Goal: Navigation & Orientation: Find specific page/section

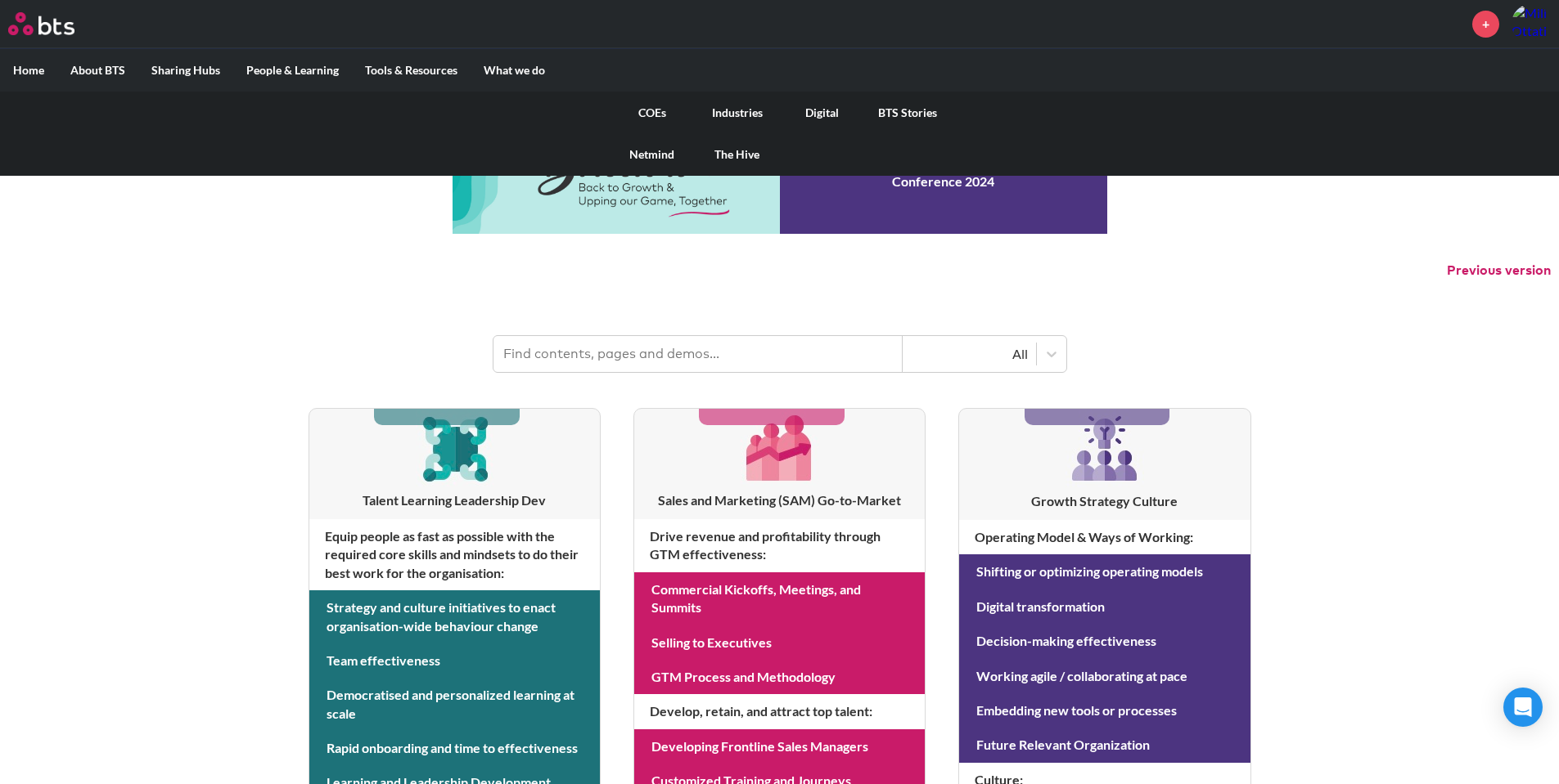
click at [643, 108] on link "COEs" at bounding box center [651, 112] width 85 height 43
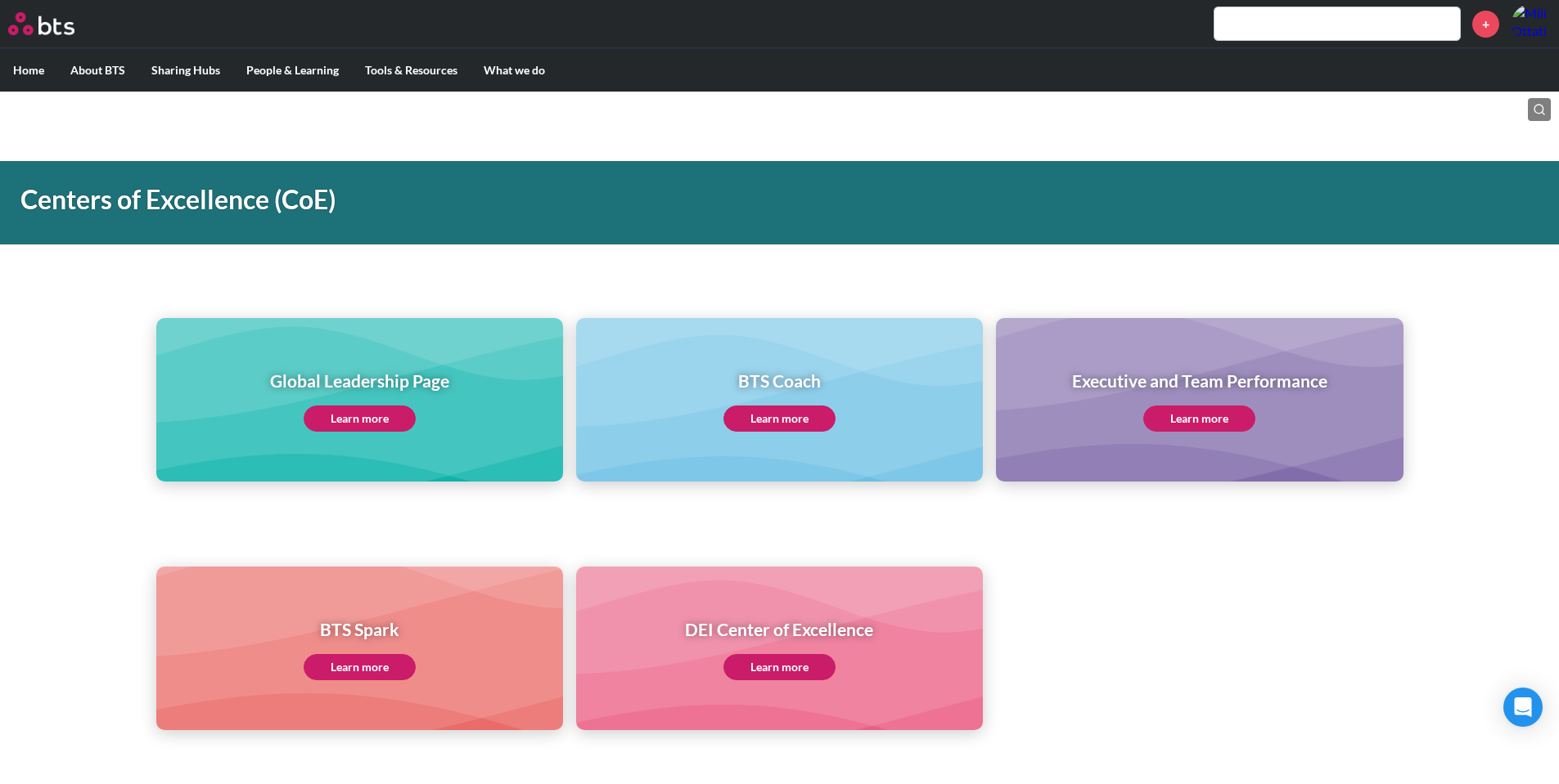
click at [375, 407] on div "Global Leadership Page Learn more" at bounding box center [359, 400] width 179 height 63
click at [375, 420] on link "Learn more" at bounding box center [359, 419] width 112 height 26
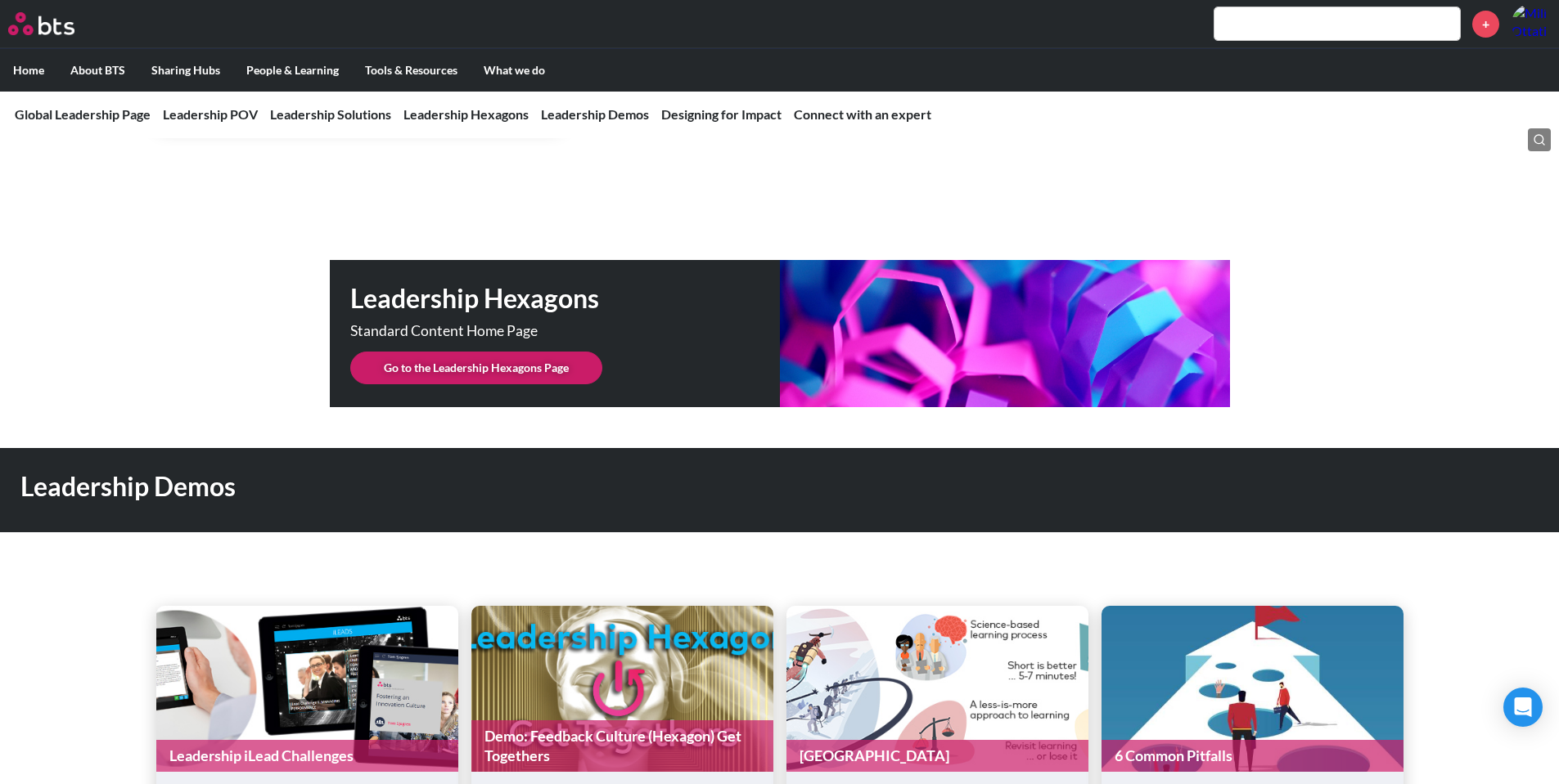
scroll to position [4061, 0]
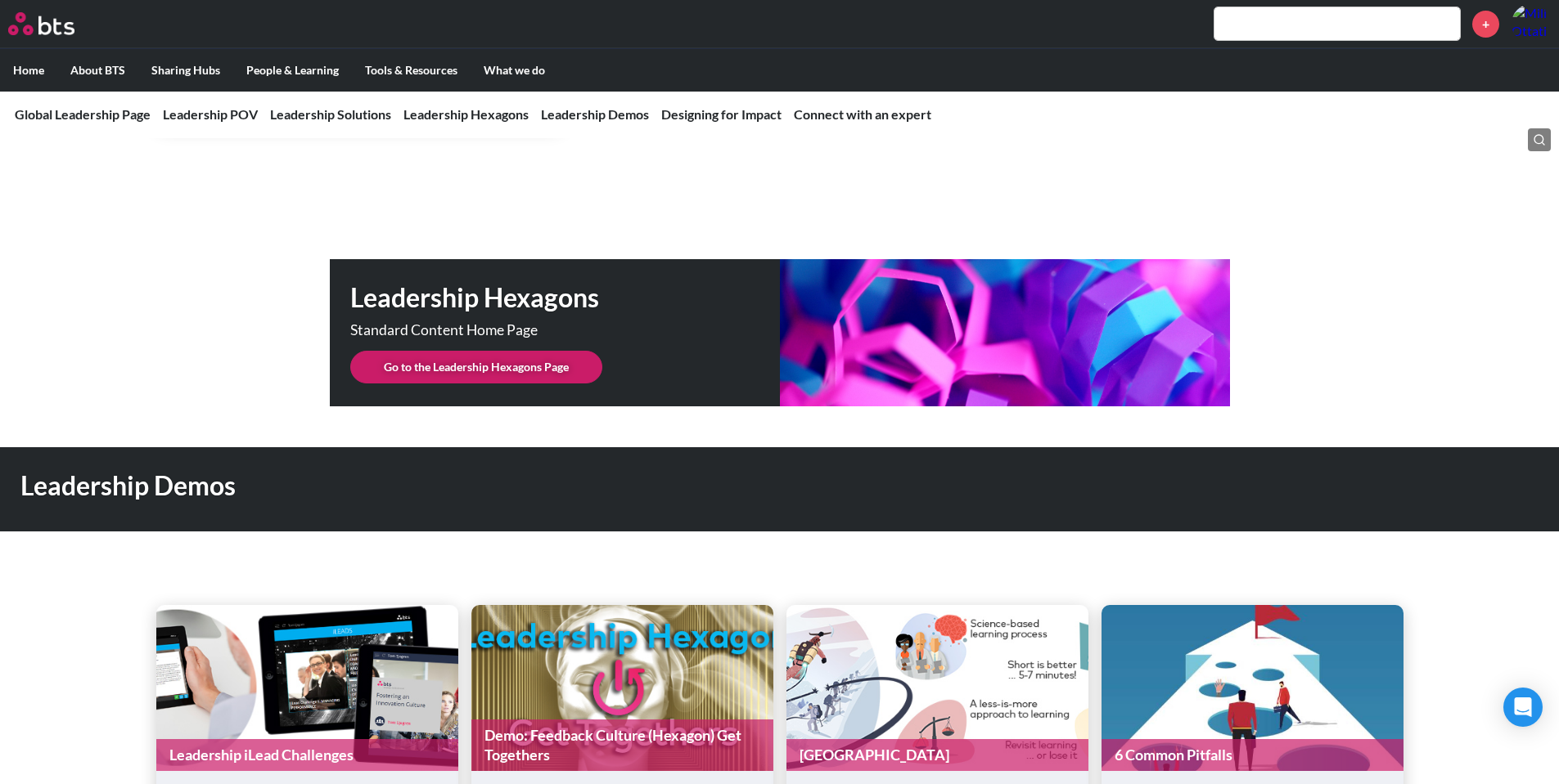
click at [427, 351] on link "Go to the Leadership Hexagons Page" at bounding box center [476, 367] width 252 height 33
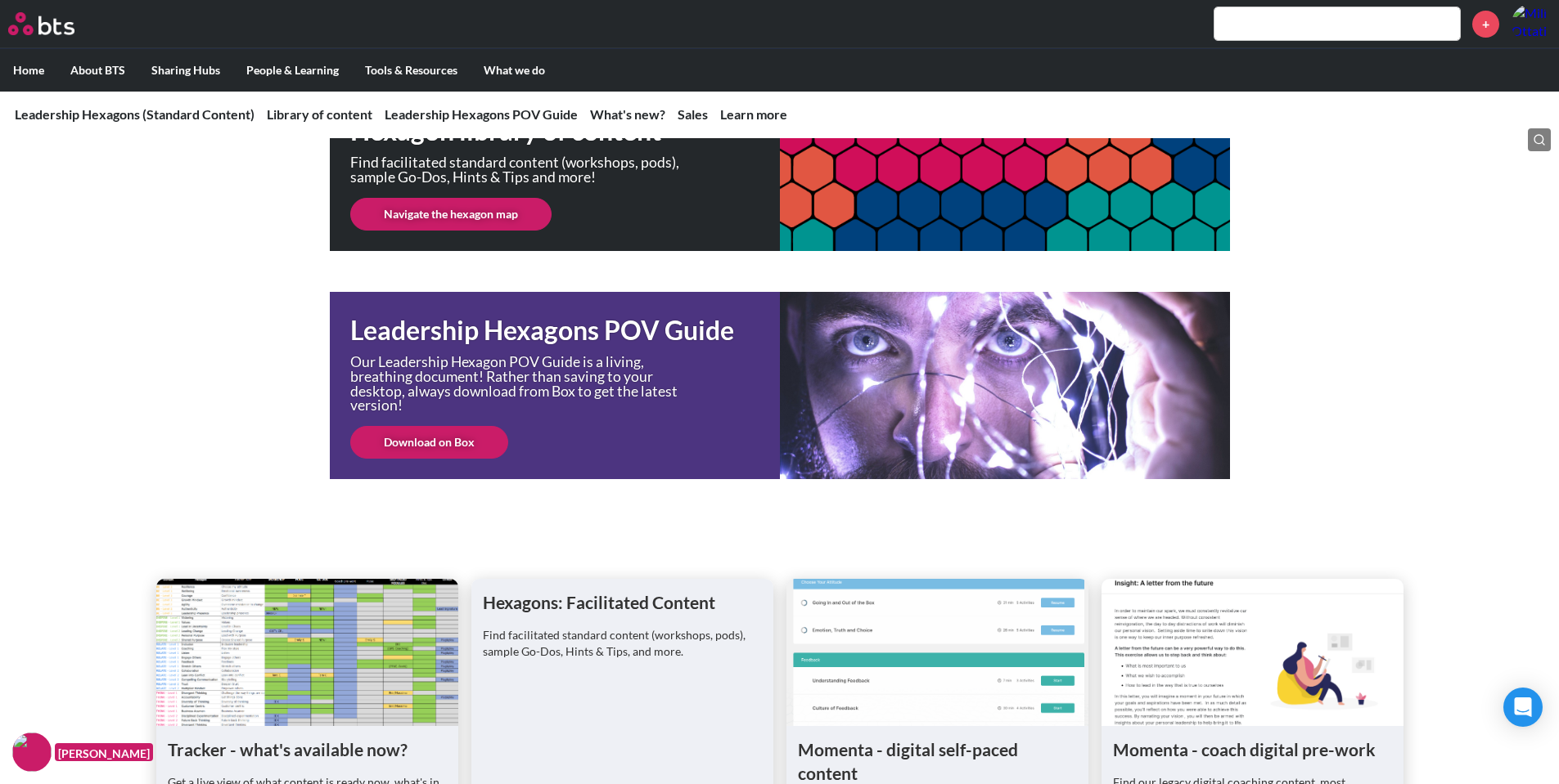
scroll to position [356, 0]
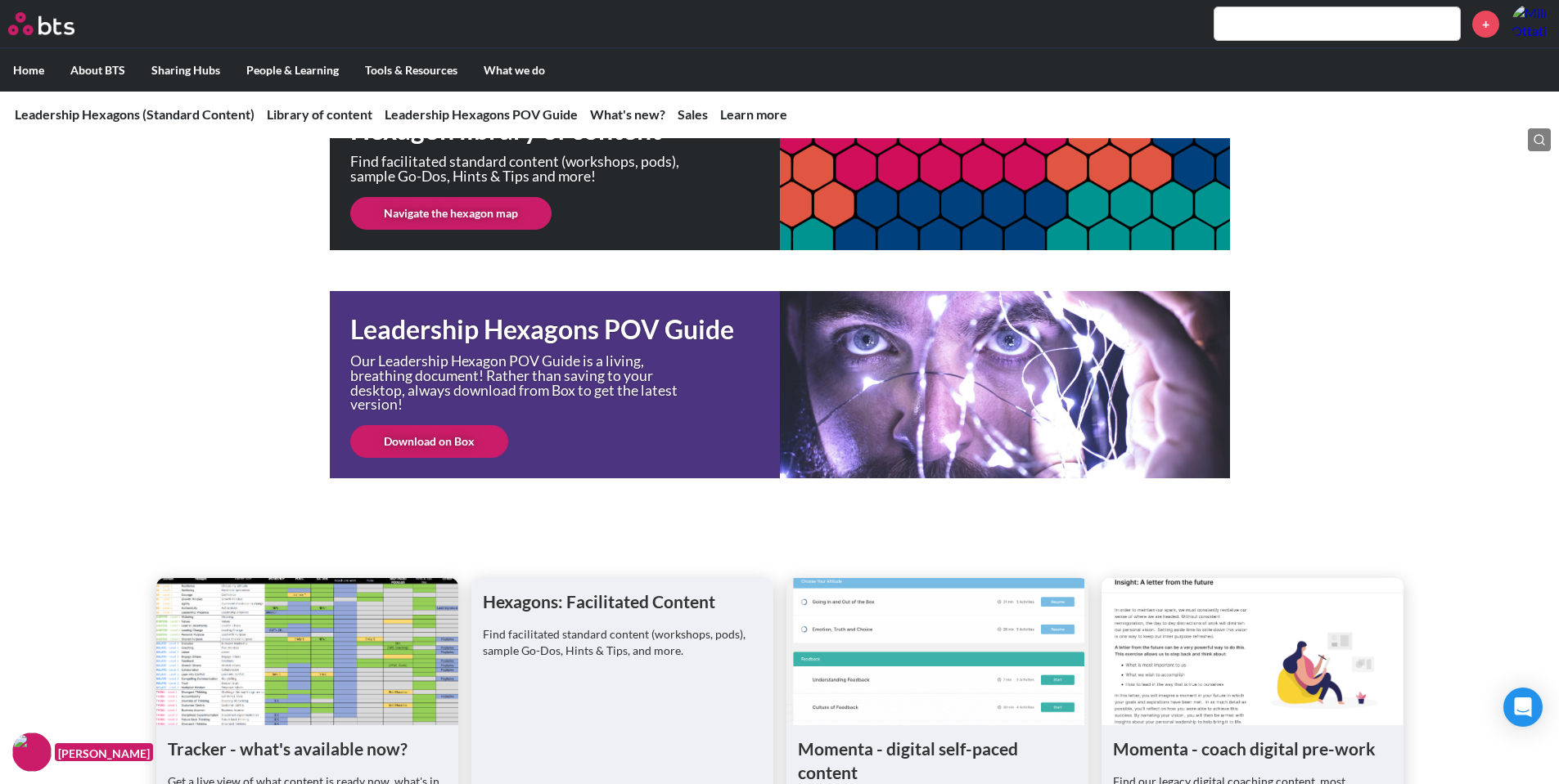
click at [444, 223] on link "Navigate the hexagon map" at bounding box center [451, 213] width 201 height 33
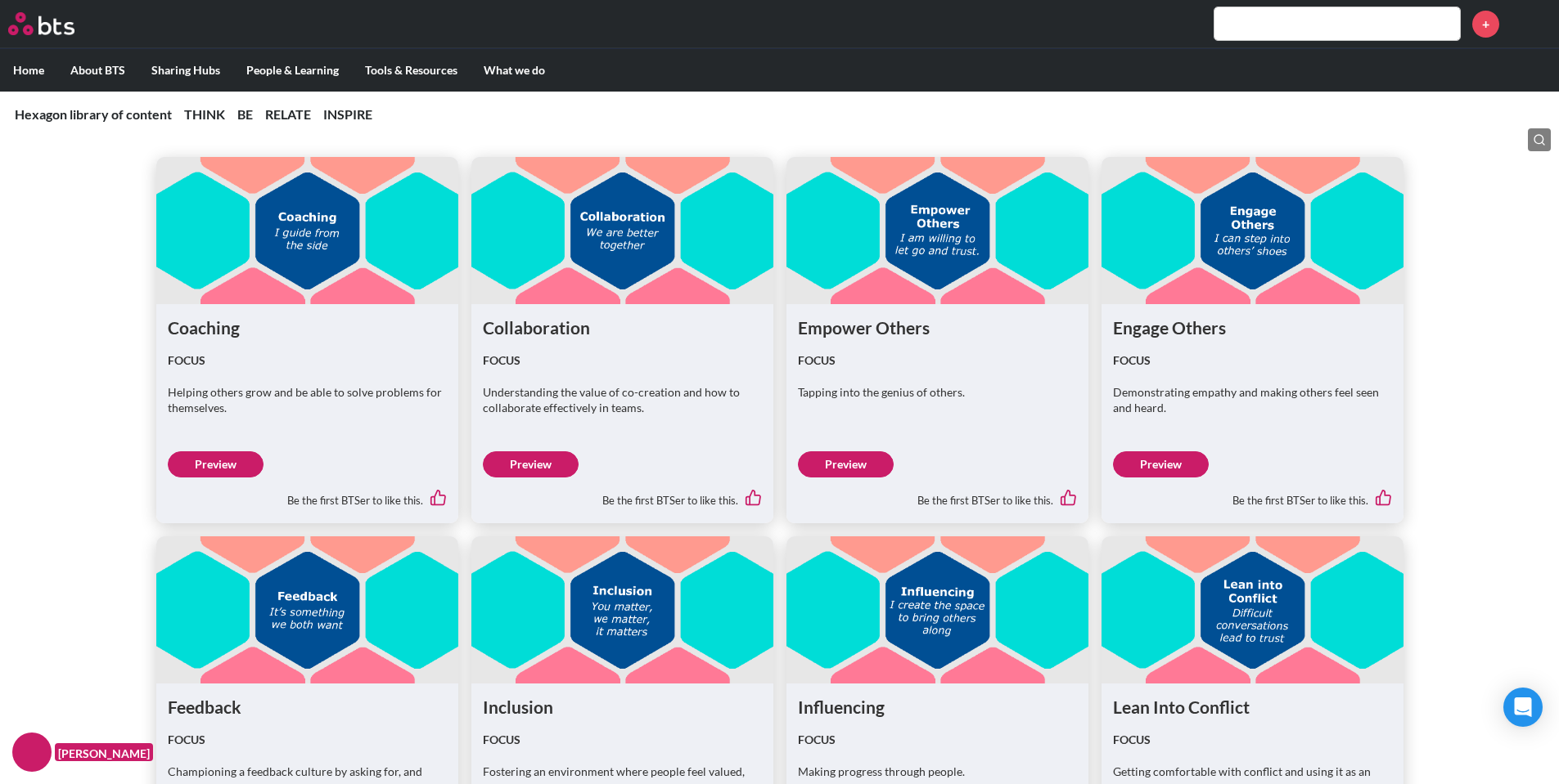
scroll to position [5239, 0]
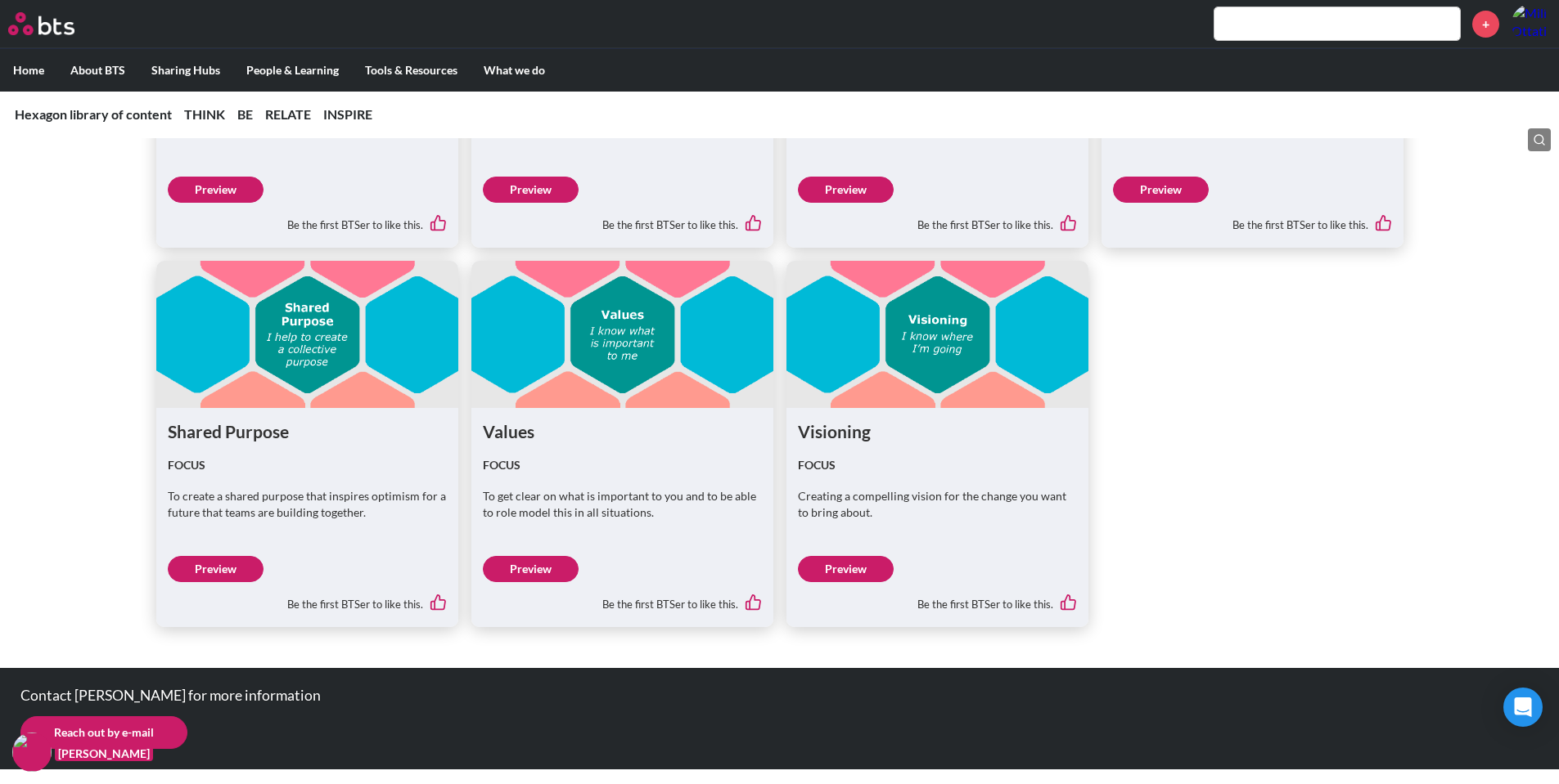
click at [545, 563] on link "Preview" at bounding box center [531, 569] width 96 height 26
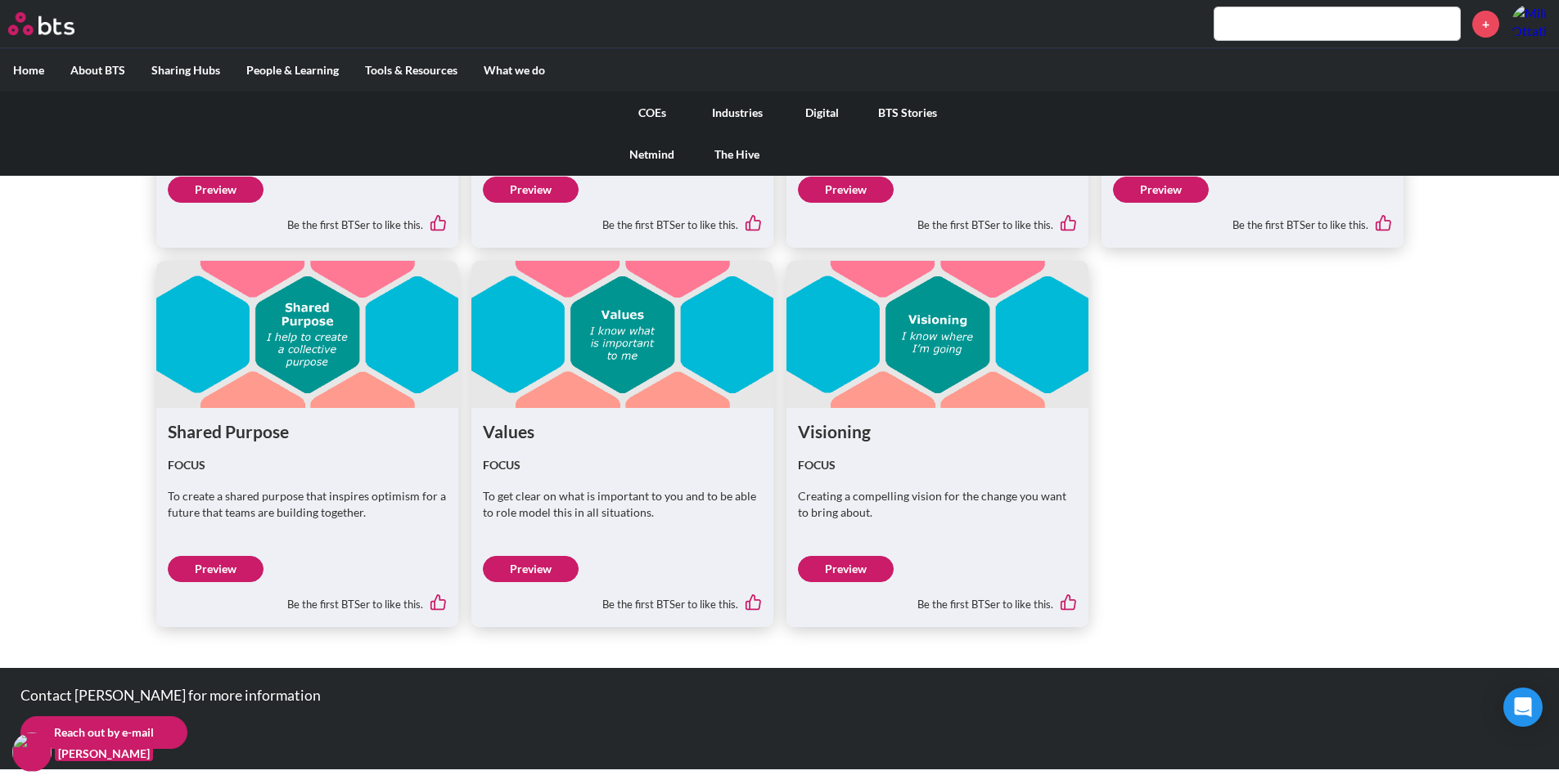
click at [660, 109] on link "COEs" at bounding box center [651, 112] width 85 height 43
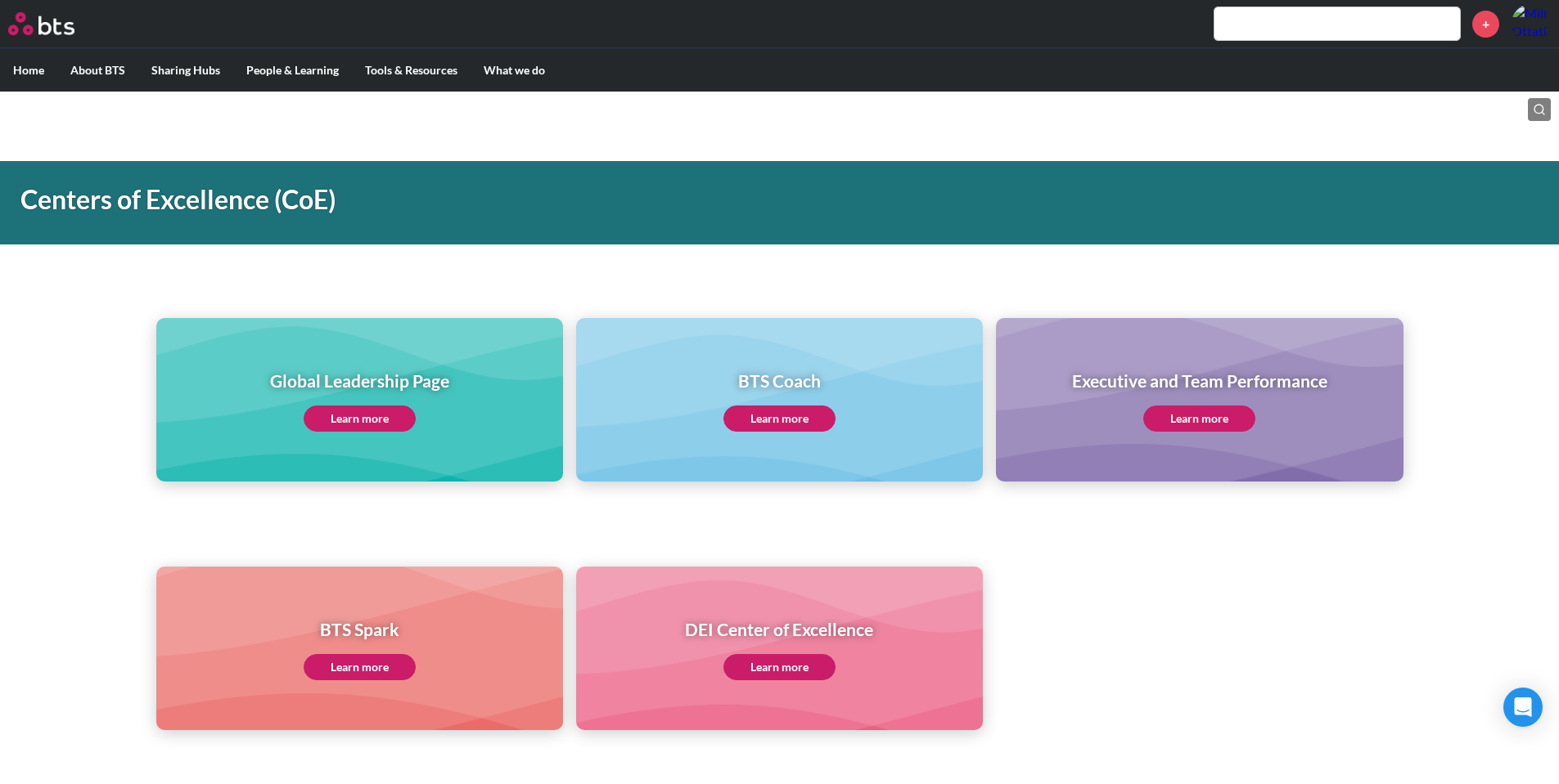
click at [357, 425] on link "Learn more" at bounding box center [359, 419] width 112 height 26
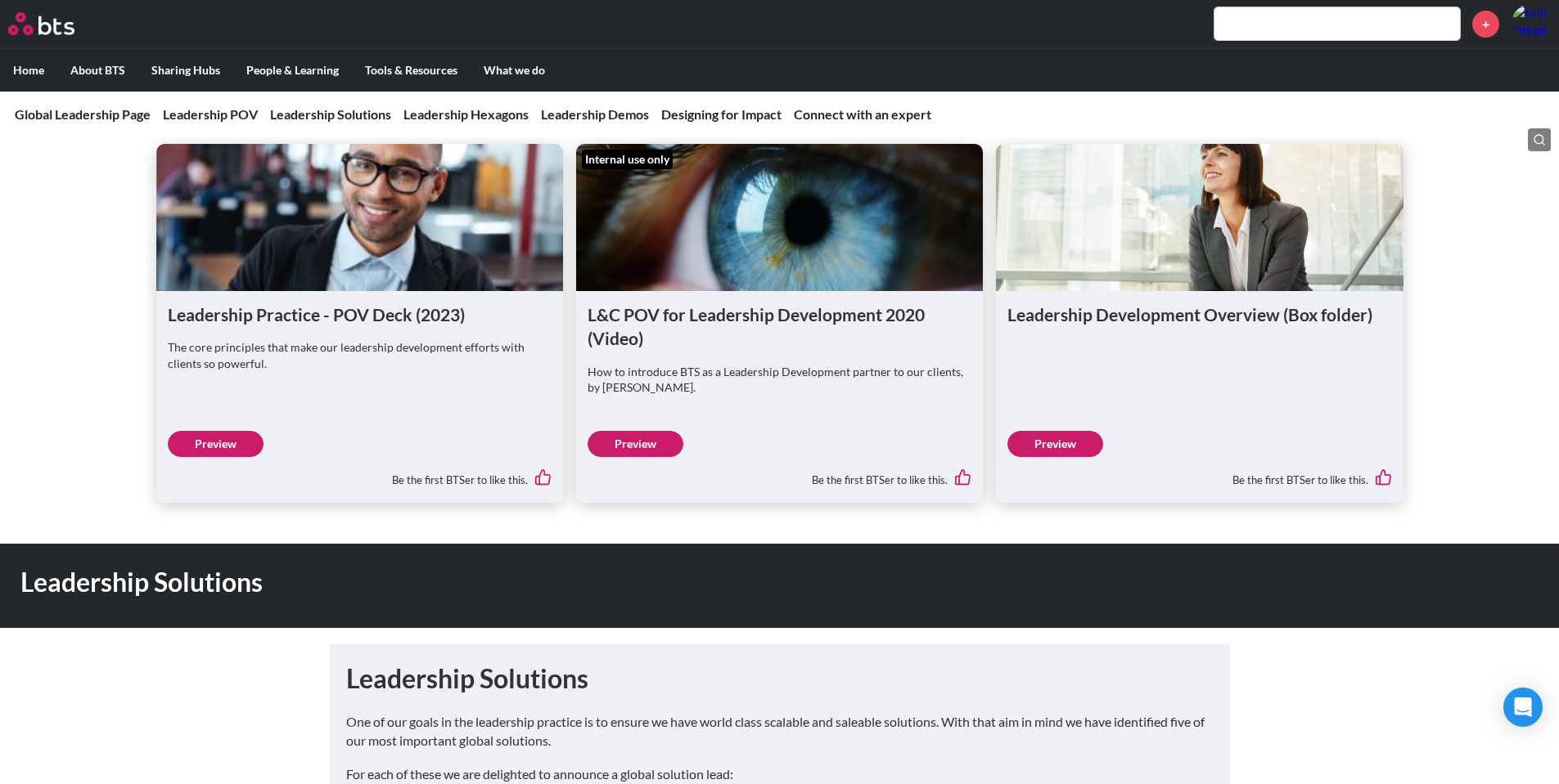
scroll to position [1145, 0]
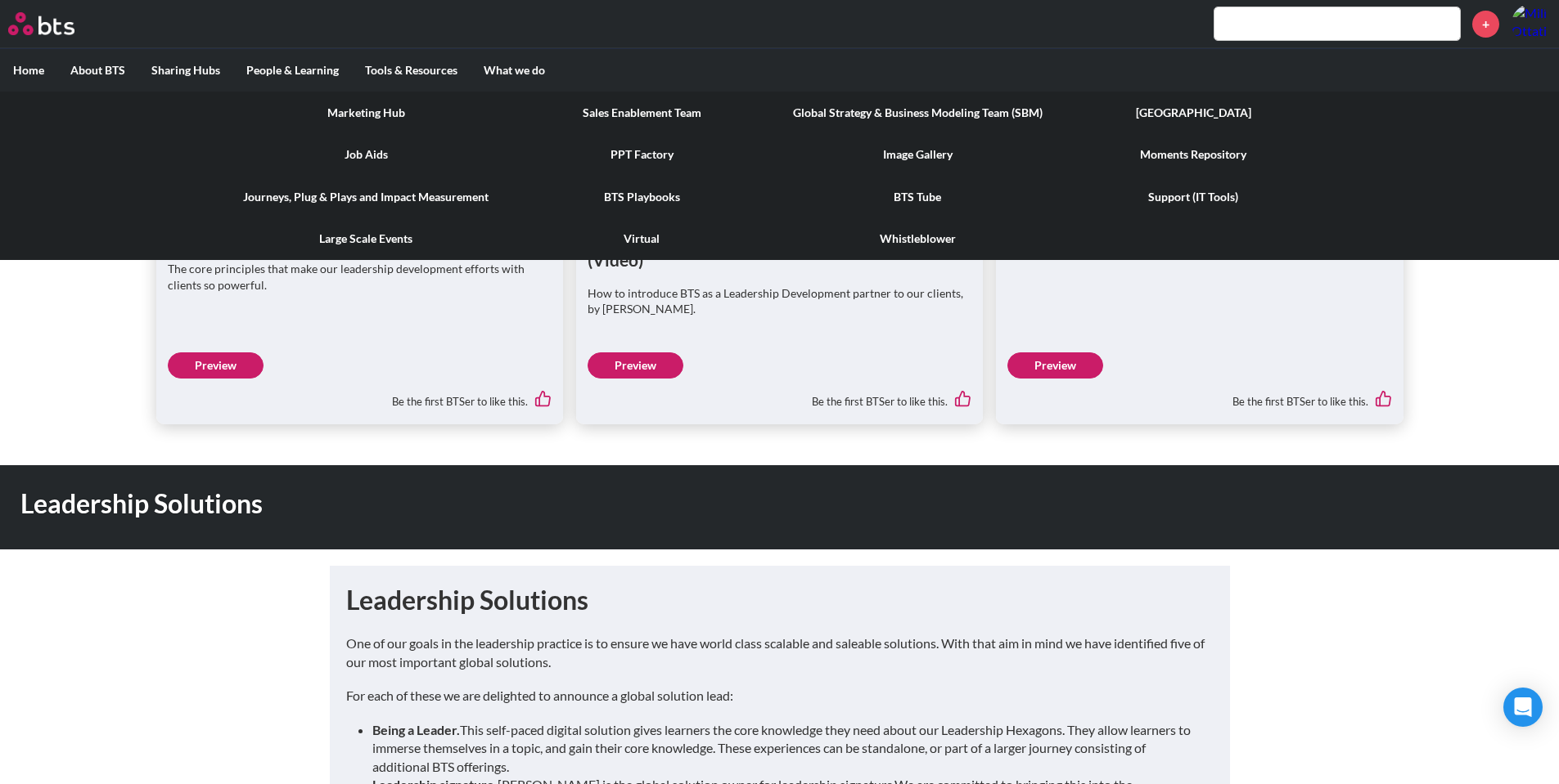
click at [1191, 154] on link "Moments Repository" at bounding box center [1194, 154] width 276 height 43
